Goal: Task Accomplishment & Management: Manage account settings

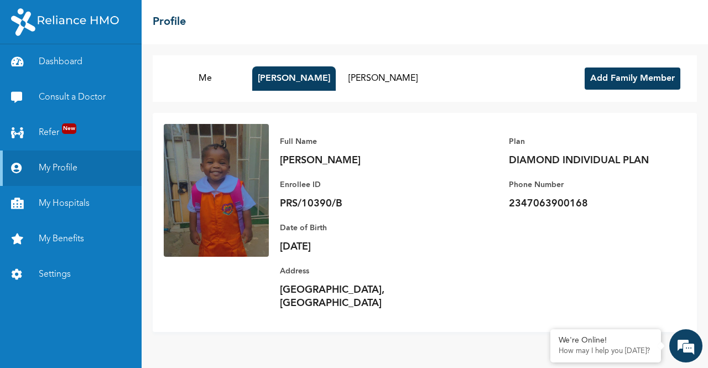
scroll to position [1609, 0]
click at [73, 61] on link "Dashboard" at bounding box center [71, 61] width 142 height 35
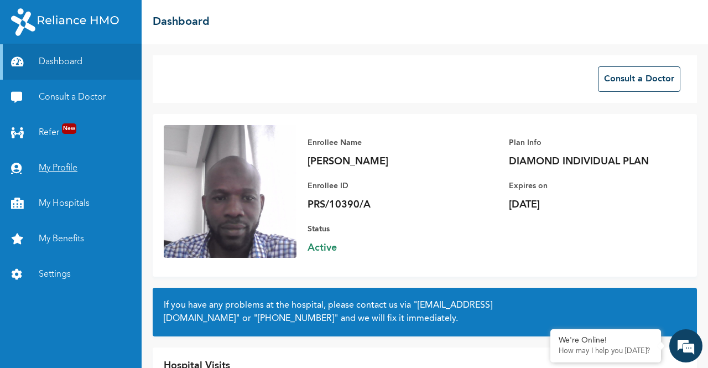
click at [66, 163] on link "My Profile" at bounding box center [71, 168] width 142 height 35
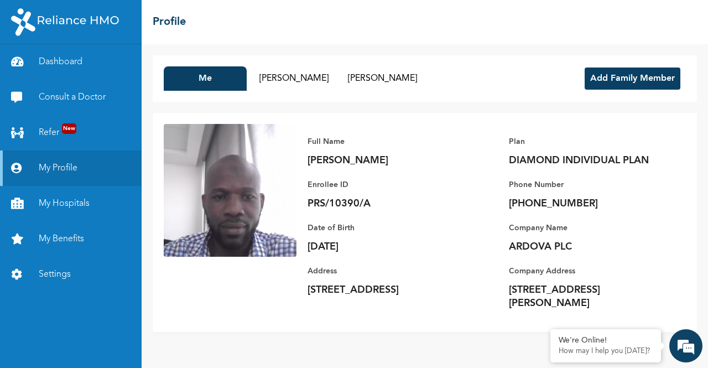
click at [597, 84] on button "Add Family Member" at bounding box center [633, 79] width 96 height 22
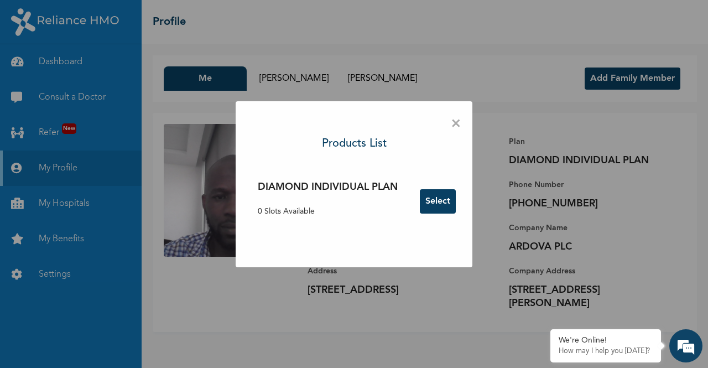
click at [451, 119] on div "× Products List DIAMOND INDIVIDUAL PLAN 0 Slots Available Select" at bounding box center [354, 184] width 237 height 166
click at [457, 122] on span "×" at bounding box center [456, 123] width 11 height 23
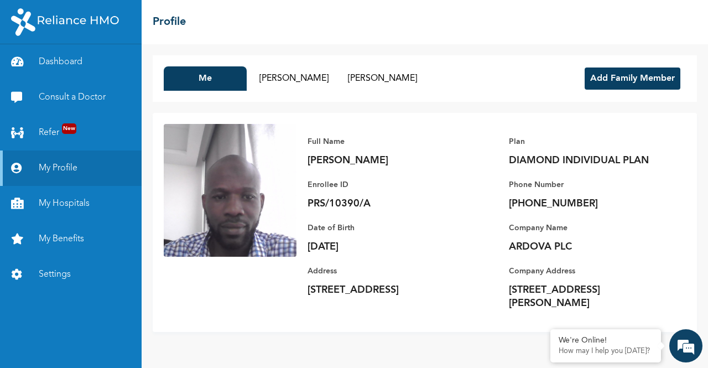
click at [623, 77] on button "Add Family Member" at bounding box center [633, 79] width 96 height 22
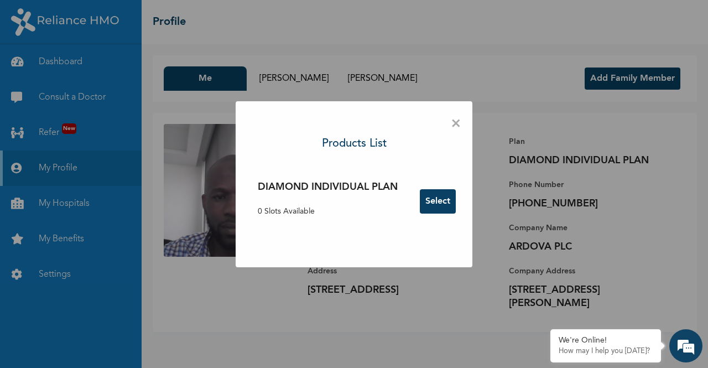
click at [452, 125] on span "×" at bounding box center [456, 123] width 11 height 23
